Goal: Information Seeking & Learning: Learn about a topic

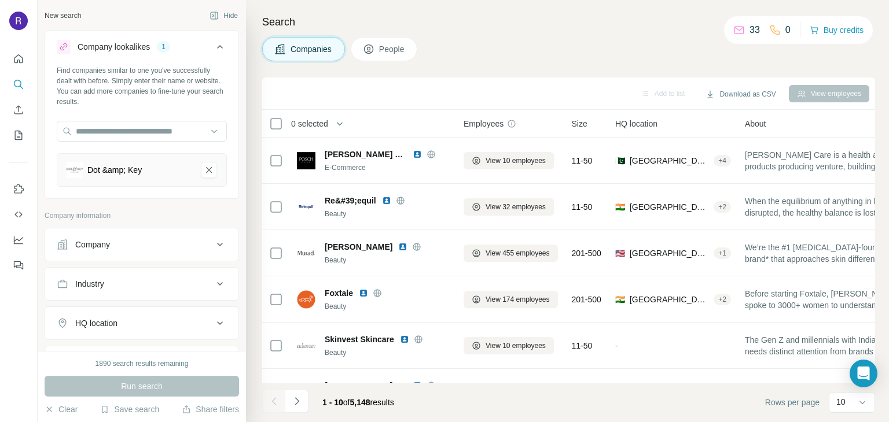
scroll to position [223, 0]
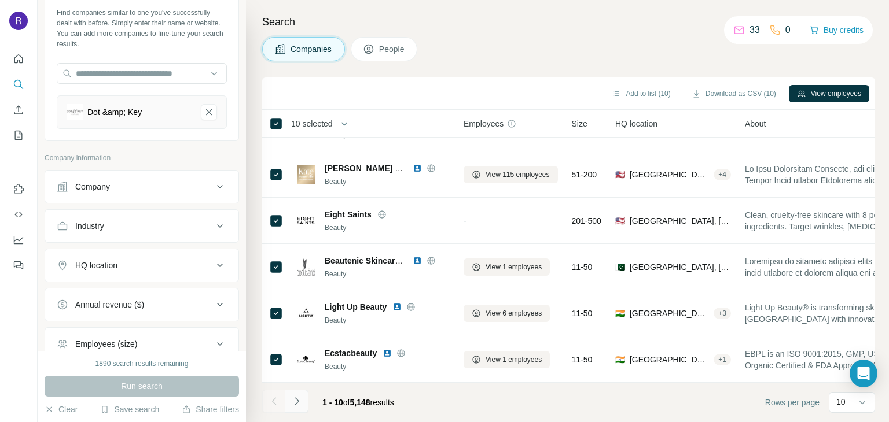
click at [301, 400] on icon "Navigate to next page" at bounding box center [297, 402] width 12 height 12
